Goal: Transaction & Acquisition: Purchase product/service

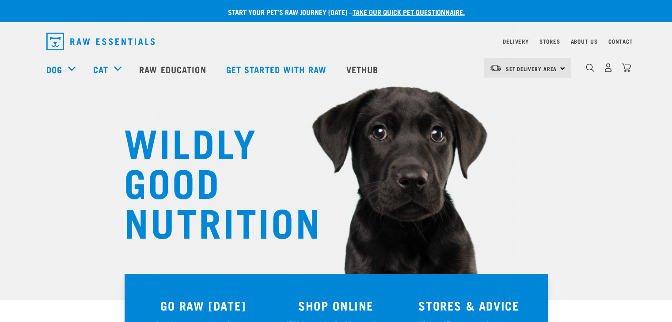
click at [355, 304] on h3 "SHOP ONLINE" at bounding box center [336, 306] width 122 height 14
click at [569, 71] on img "dropdown navigation" at bounding box center [590, 68] width 8 height 8
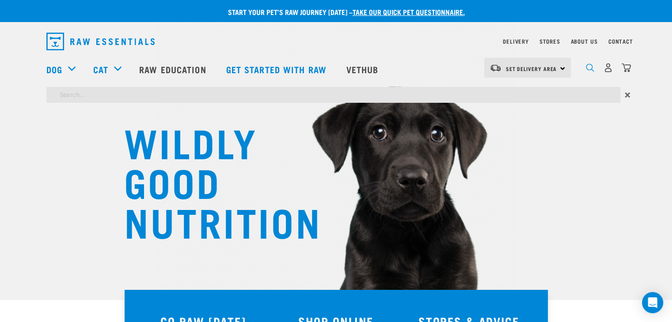
click at [569, 71] on img "dropdown navigation" at bounding box center [590, 68] width 8 height 8
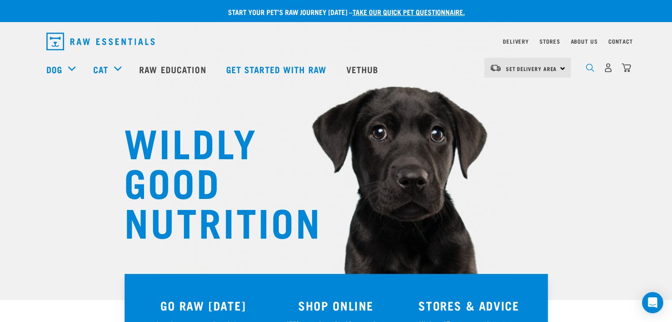
click at [569, 68] on img "dropdown navigation" at bounding box center [590, 68] width 8 height 8
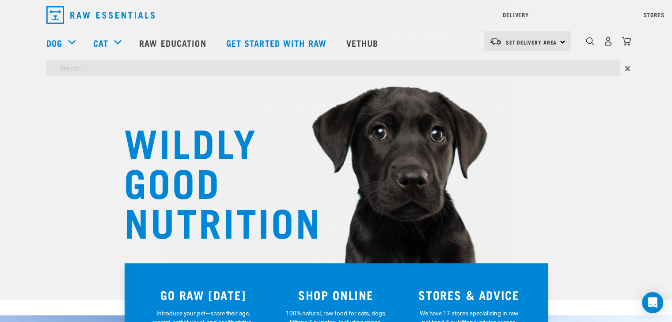
type input "venison"
click at [451, 65] on input "venison" at bounding box center [333, 69] width 574 height 16
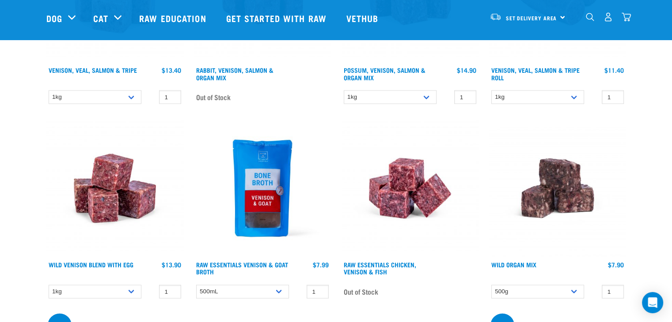
scroll to position [1968, 0]
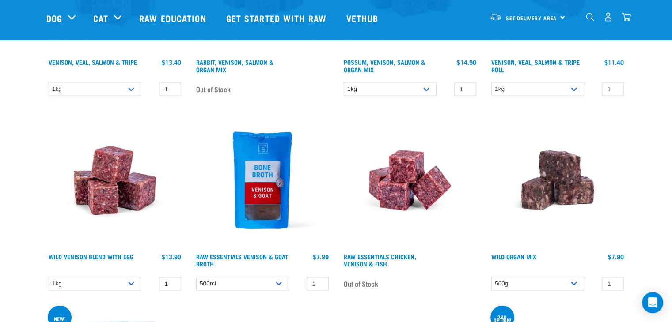
click at [119, 196] on img at bounding box center [114, 180] width 137 height 137
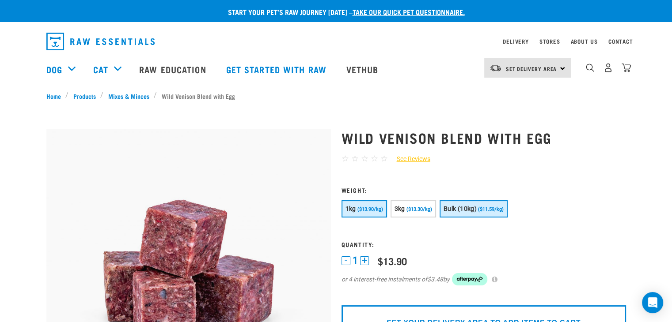
click at [461, 208] on span "Bulk (10kg)" at bounding box center [459, 208] width 33 height 7
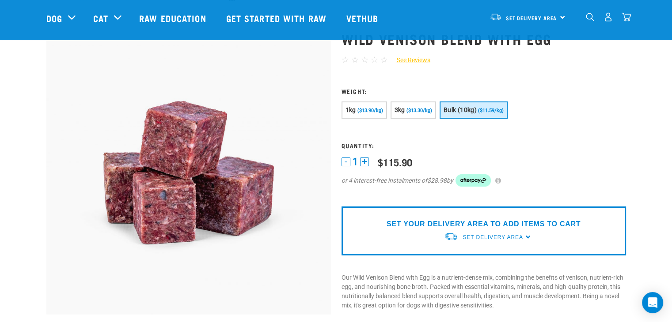
scroll to position [39, 0]
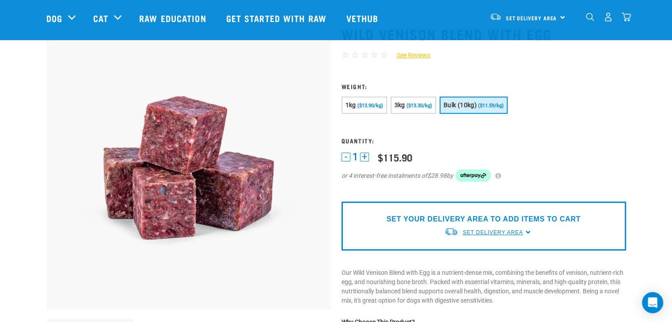
click at [500, 234] on span "Set Delivery Area" at bounding box center [492, 233] width 60 height 6
click at [479, 251] on link "[GEOGRAPHIC_DATA]" at bounding box center [488, 253] width 88 height 15
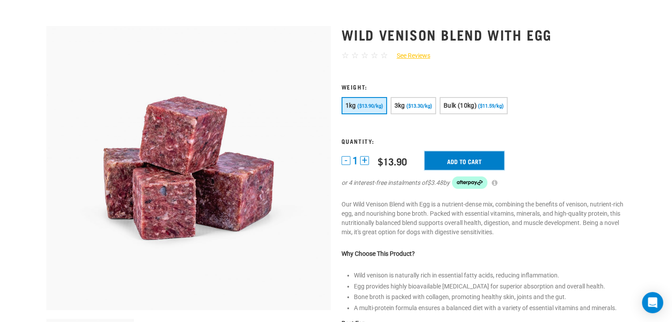
click at [477, 159] on input "Add to cart" at bounding box center [463, 160] width 79 height 19
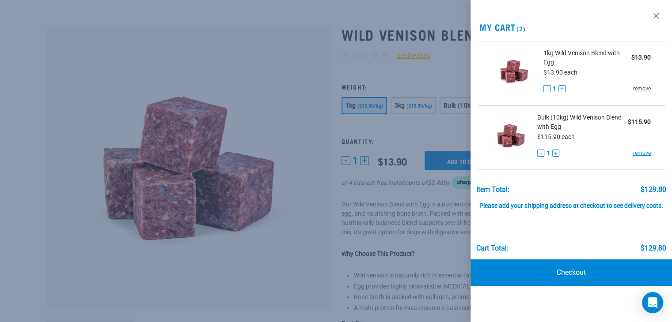
click at [642, 89] on link "remove" at bounding box center [642, 89] width 18 height 8
click at [641, 89] on link "remove" at bounding box center [642, 89] width 18 height 8
click at [538, 272] on link "Checkout" at bounding box center [570, 273] width 201 height 26
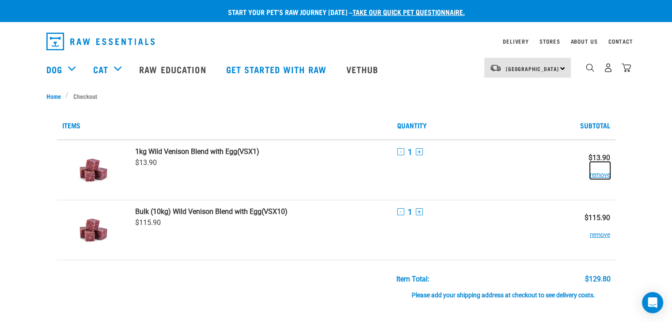
click at [599, 174] on button "remove" at bounding box center [600, 170] width 20 height 17
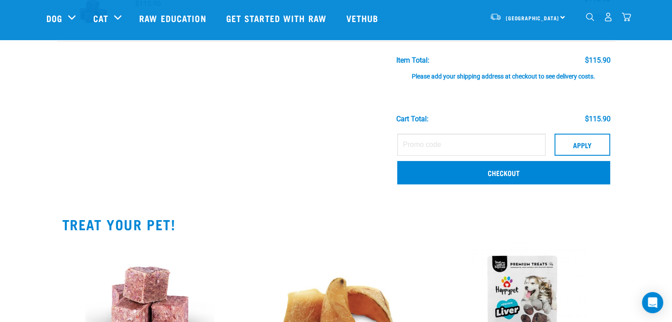
scroll to position [95, 0]
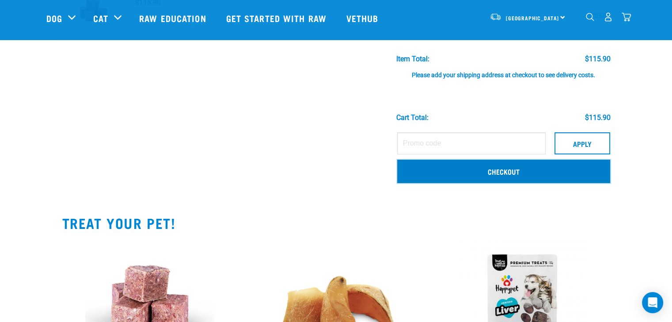
click at [530, 174] on link "Checkout" at bounding box center [503, 171] width 213 height 23
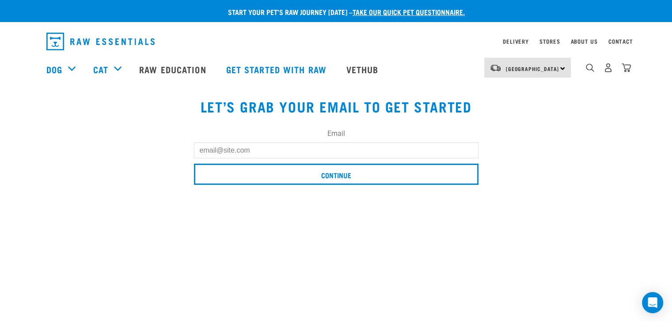
click at [390, 154] on input "Email" at bounding box center [336, 151] width 284 height 16
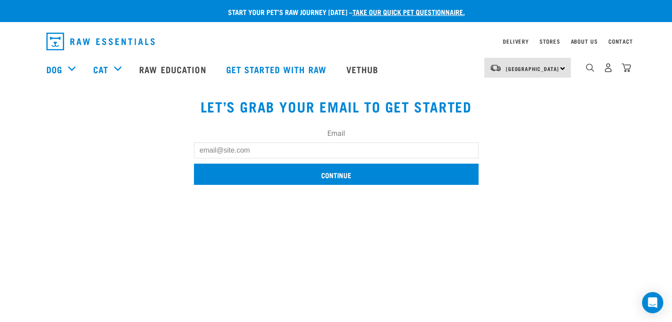
type input "kandrmitchell@xtra.co.nz"
click at [340, 177] on input "Continue" at bounding box center [336, 174] width 284 height 21
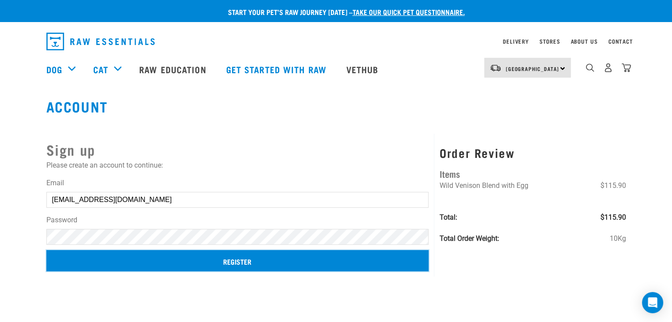
click at [265, 257] on input "Register" at bounding box center [237, 260] width 382 height 21
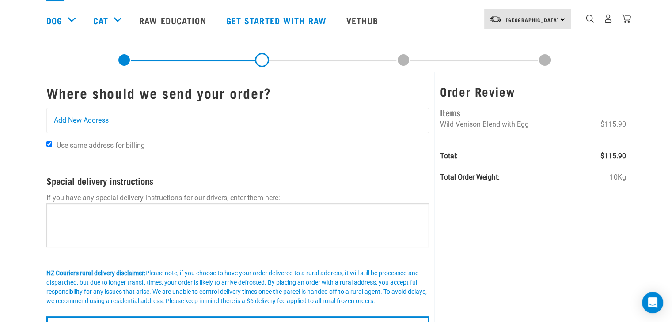
scroll to position [102, 0]
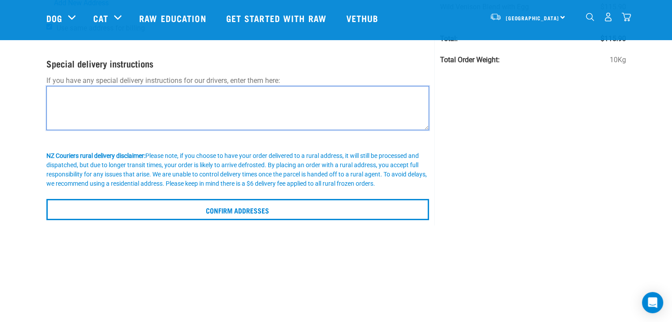
click at [392, 105] on textarea at bounding box center [237, 108] width 383 height 44
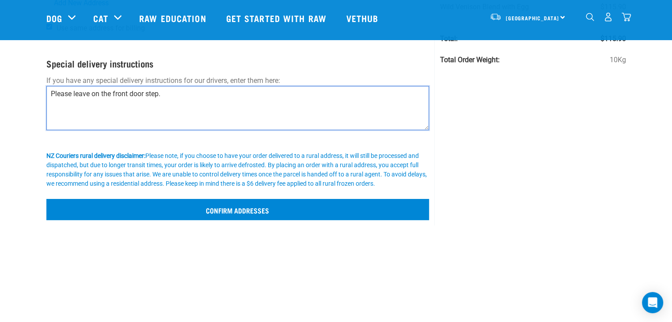
type textarea "Please leave on the front door step."
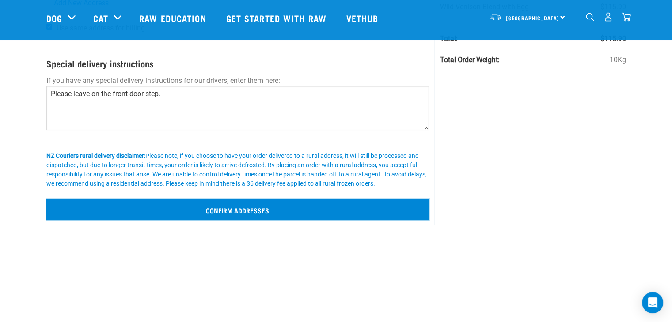
click at [327, 203] on input "Confirm addresses" at bounding box center [237, 209] width 383 height 21
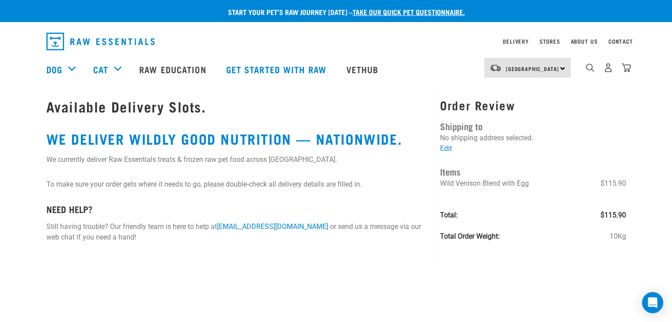
click at [651, 139] on div "Start your pet’s raw journey [DATE] – take our quick pet questionnaire. Deliver…" at bounding box center [336, 128] width 672 height 257
click at [446, 146] on link "Edit" at bounding box center [446, 148] width 12 height 8
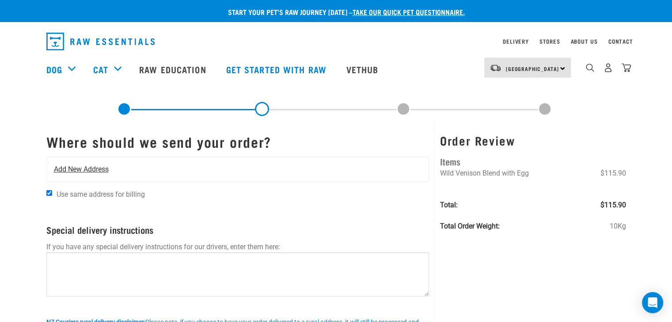
click at [85, 169] on span "Add New Address" at bounding box center [81, 169] width 55 height 11
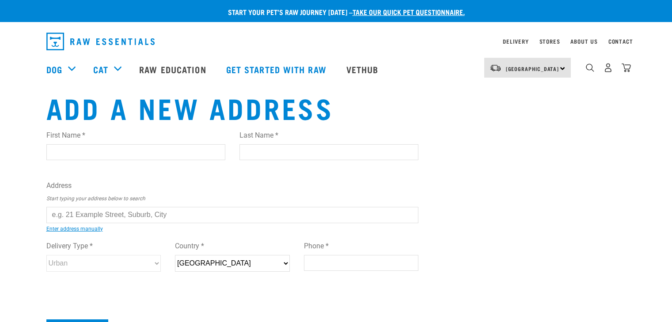
click at [85, 169] on div "First Name * Last Name *" at bounding box center [232, 148] width 386 height 50
click at [125, 143] on div "First Name *" at bounding box center [135, 141] width 179 height 37
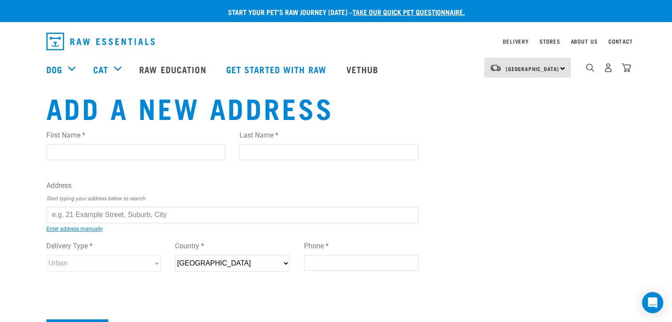
click at [125, 149] on input "First Name *" at bounding box center [135, 152] width 179 height 16
type input "Rachel"
type input "Mitchell"
type input "[STREET_ADDRESS]"
type input "Lower Hutt"
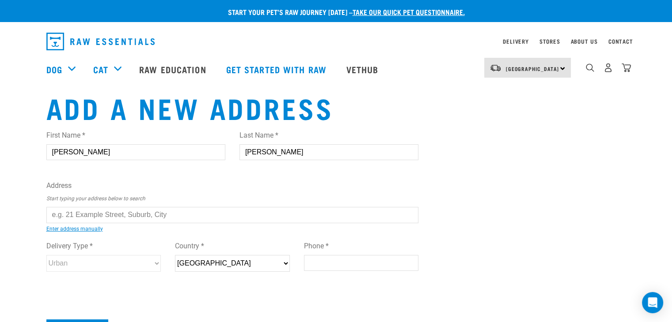
type input "5010"
click at [138, 212] on input "text" at bounding box center [232, 215] width 372 height 16
click at [56, 222] on ul "24 Totara Avenue, Balclutha 9230 24 Totara Avenue, Pukekohe 2120 24 Totara Cres…" at bounding box center [56, 222] width 0 height 0
type input "24 Totara Crescent, Woburn, Lower Hutt 5010"
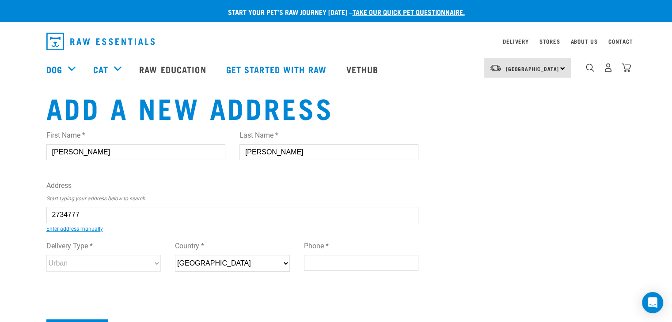
type input "Woburn"
type input "Wellington"
select select "WGN"
select select "Urban"
type input "24 Totara Crescent, Woburn, Lower Hutt 5010"
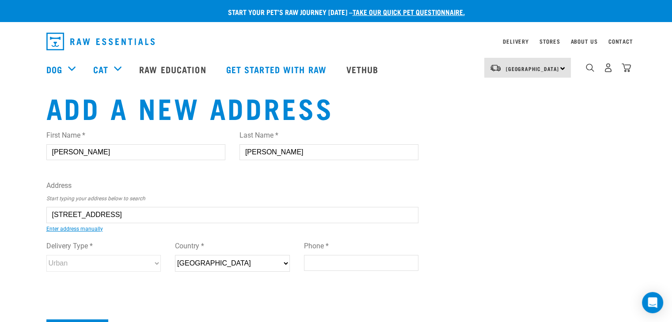
click at [313, 264] on input "Phone *" at bounding box center [361, 263] width 115 height 16
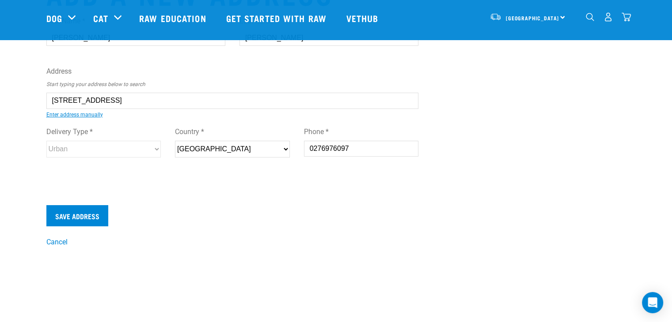
scroll to position [51, 0]
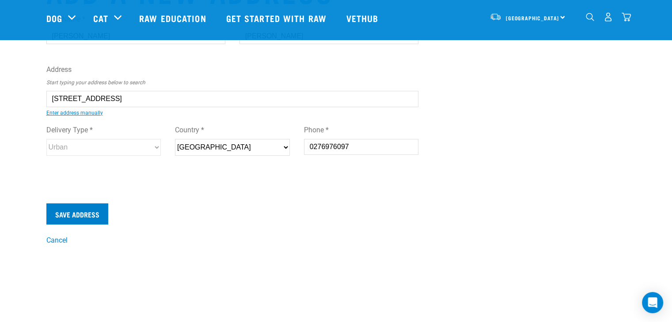
type input "0276976097"
click at [90, 212] on input "Save Address" at bounding box center [77, 214] width 62 height 21
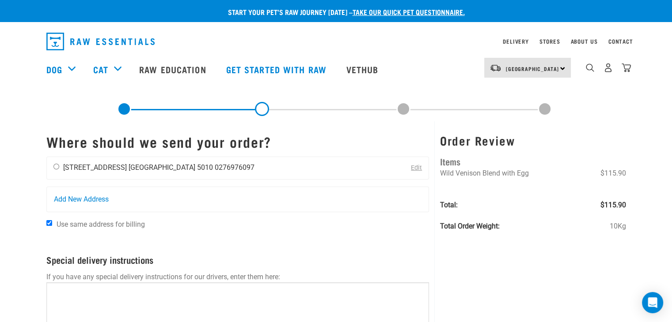
click at [54, 169] on input "radio" at bounding box center [56, 167] width 6 height 6
radio input "true"
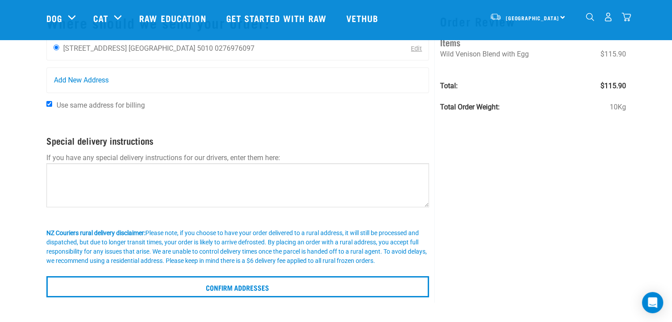
scroll to position [55, 0]
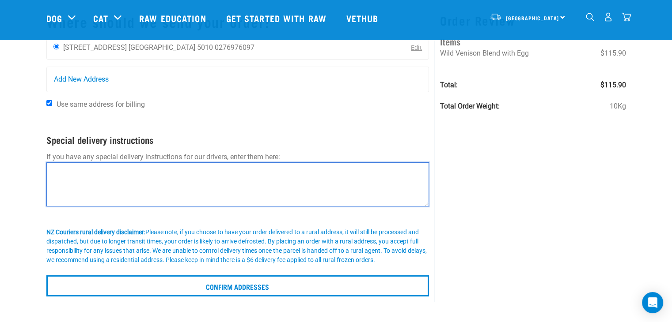
click at [373, 181] on textarea at bounding box center [237, 185] width 383 height 44
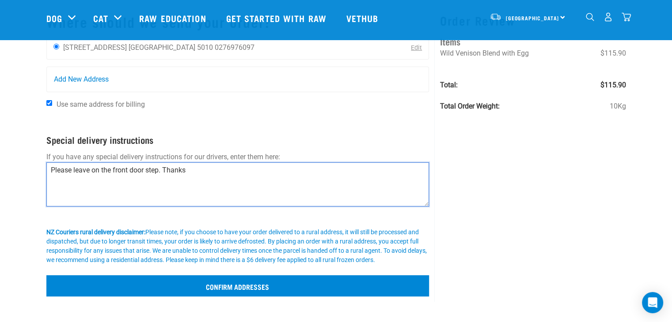
type textarea "Please leave on the front door step. Thanks"
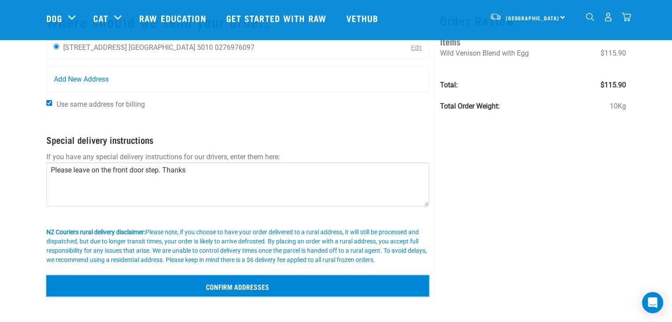
click at [341, 287] on input "Confirm addresses" at bounding box center [237, 286] width 383 height 21
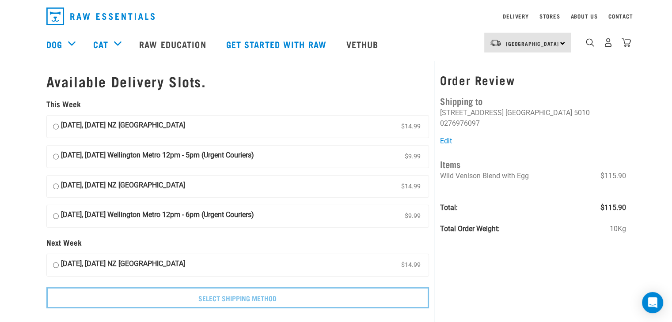
scroll to position [24, 0]
click at [55, 264] on input "[DATE], [DATE] NZ [GEOGRAPHIC_DATA] $14.99" at bounding box center [56, 266] width 6 height 13
radio input "true"
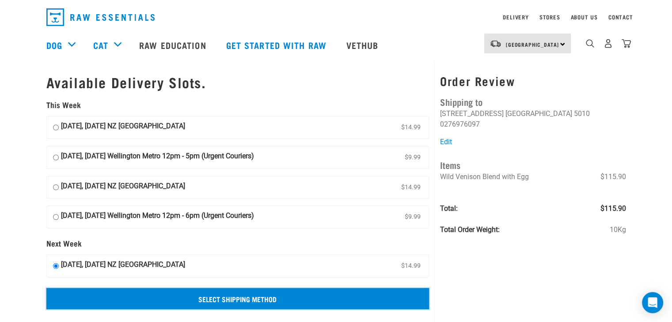
click at [239, 299] on input "Select Shipping Method" at bounding box center [237, 298] width 383 height 21
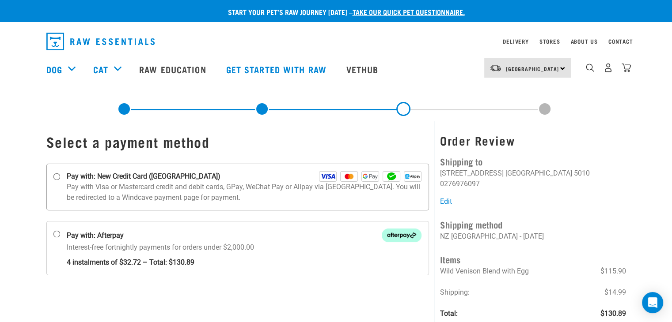
click at [55, 174] on input "Pay with: New Credit Card ([GEOGRAPHIC_DATA])" at bounding box center [56, 177] width 7 height 7
radio input "true"
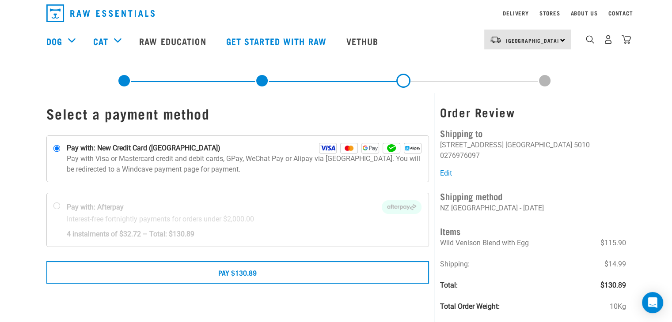
scroll to position [23, 0]
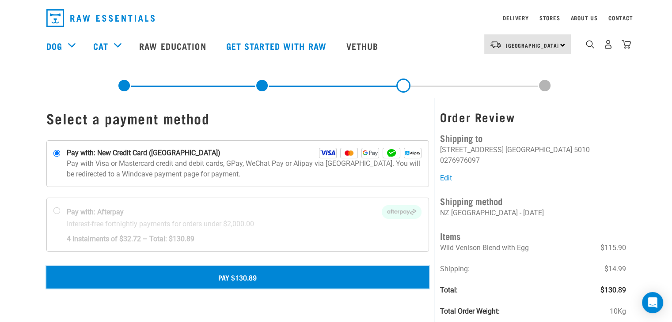
click at [319, 278] on button "Pay $130.89" at bounding box center [237, 277] width 383 height 22
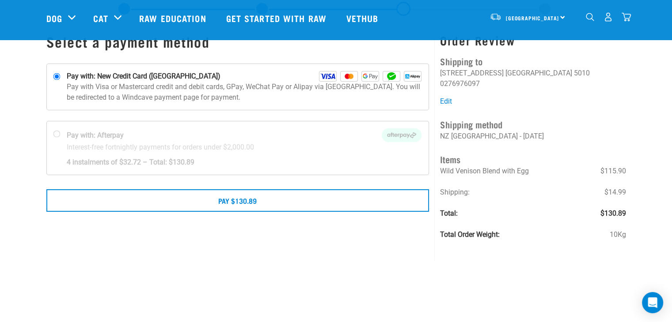
scroll to position [39, 0]
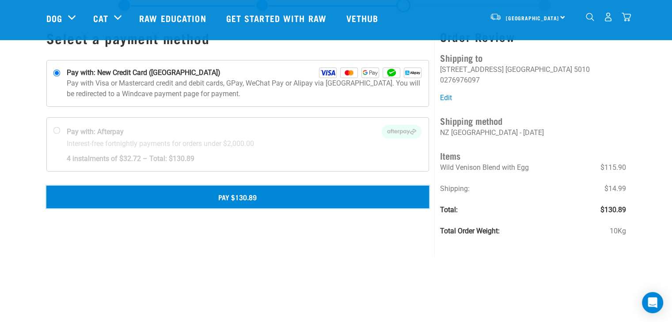
click at [354, 199] on button "Pay $130.89" at bounding box center [237, 197] width 383 height 22
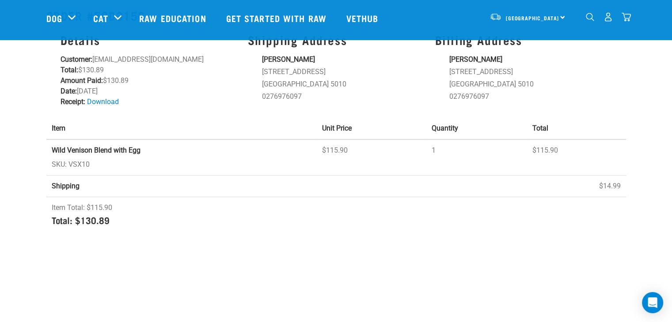
scroll to position [55, 0]
